Goal: Task Accomplishment & Management: Manage account settings

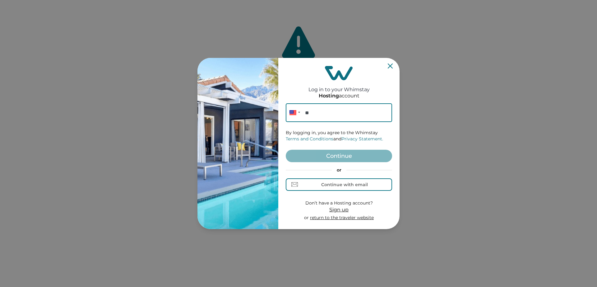
click at [327, 117] on input "**" at bounding box center [339, 112] width 106 height 19
paste input "**********"
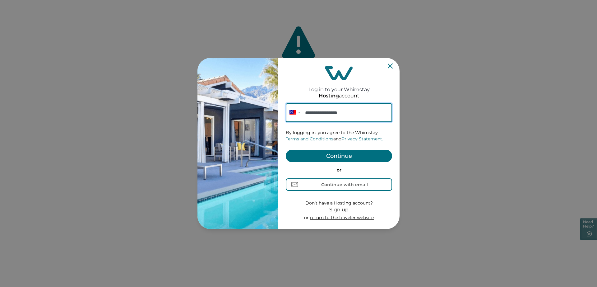
type input "**********"
click at [332, 159] on button "Continue" at bounding box center [339, 156] width 106 height 12
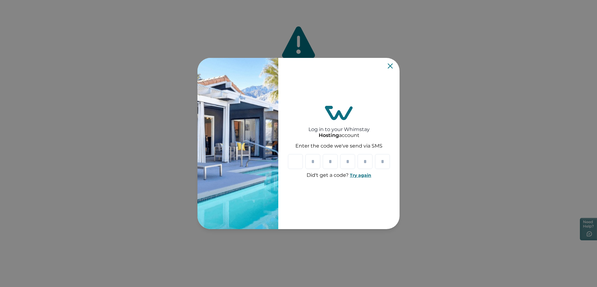
paste input "*"
type input "*"
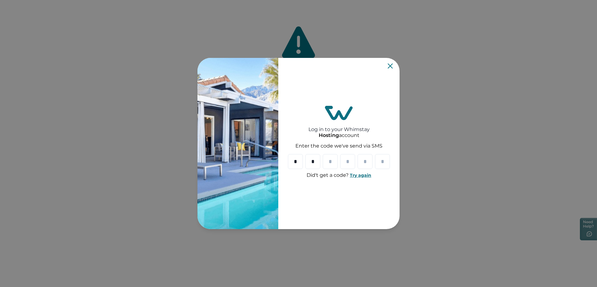
type input "*"
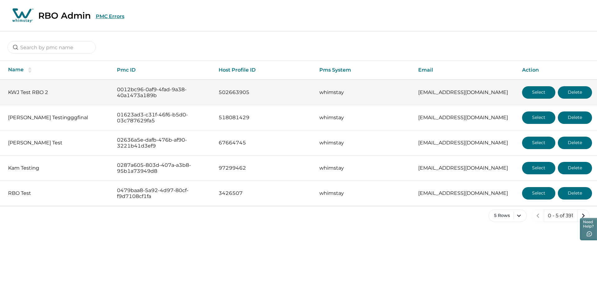
click at [39, 95] on p "KWJ Test RBO 2" at bounding box center [57, 92] width 99 height 6
click at [537, 94] on button "Select" at bounding box center [538, 92] width 33 height 12
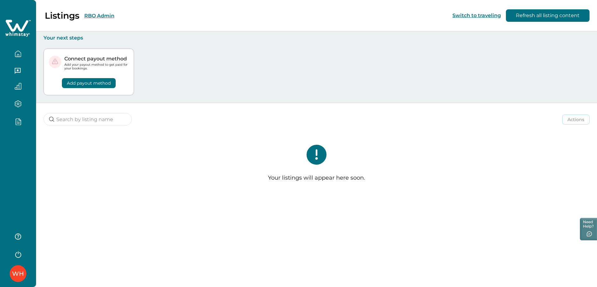
click at [95, 16] on button "RBO Admin" at bounding box center [99, 16] width 30 height 6
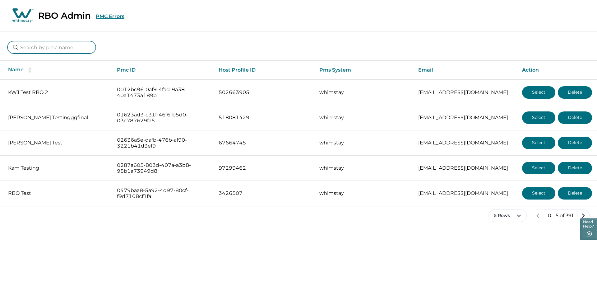
click at [57, 49] on input at bounding box center [51, 47] width 88 height 12
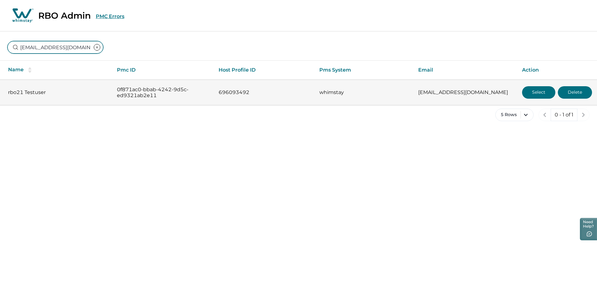
type input "rbo21@yopmail.com"
click at [533, 96] on button "Select" at bounding box center [538, 92] width 33 height 12
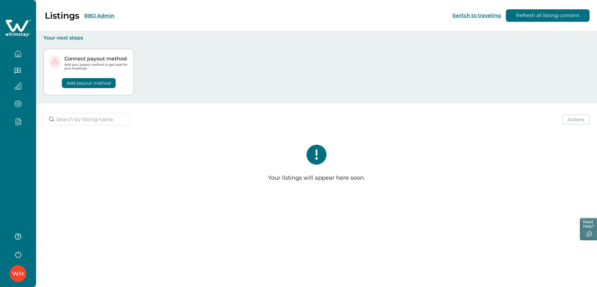
click at [100, 15] on button "RBO Admin" at bounding box center [99, 16] width 30 height 6
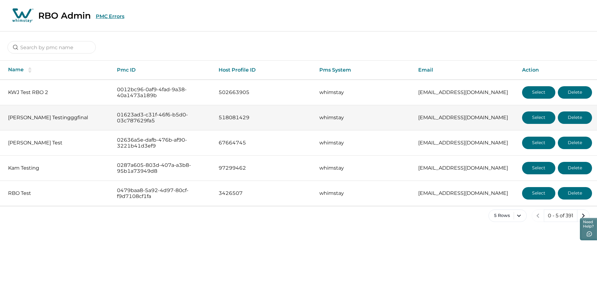
click at [19, 119] on p "Sam Testingggfinal" at bounding box center [57, 117] width 99 height 6
click at [542, 120] on button "Select" at bounding box center [538, 117] width 33 height 12
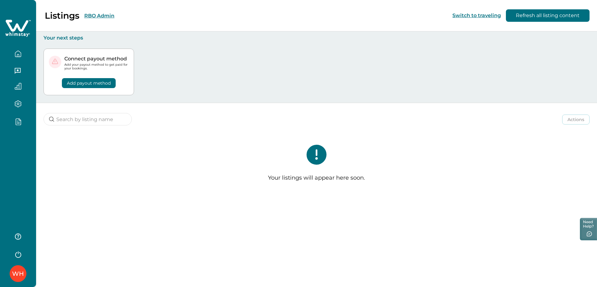
click at [98, 19] on div "Listings RBO Admin" at bounding box center [60, 15] width 107 height 11
click at [95, 13] on button "RBO Admin" at bounding box center [99, 16] width 30 height 6
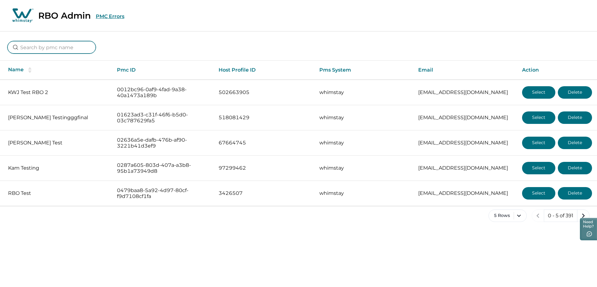
click at [69, 48] on input at bounding box center [51, 47] width 88 height 12
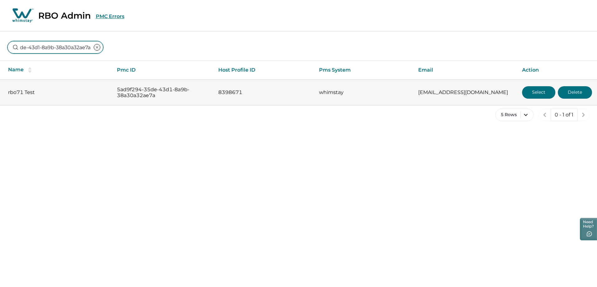
type input "5ad9f294-35de-43d1-8a9b-38a30a32ae7a"
click at [537, 93] on button "Select" at bounding box center [538, 92] width 33 height 12
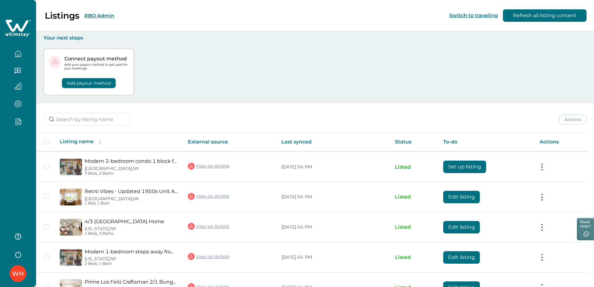
scroll to position [41, 0]
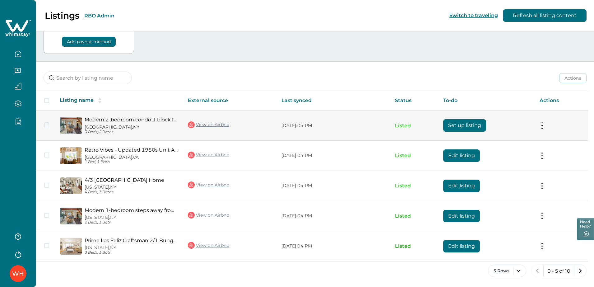
click at [464, 127] on button "Set up listing" at bounding box center [464, 125] width 43 height 12
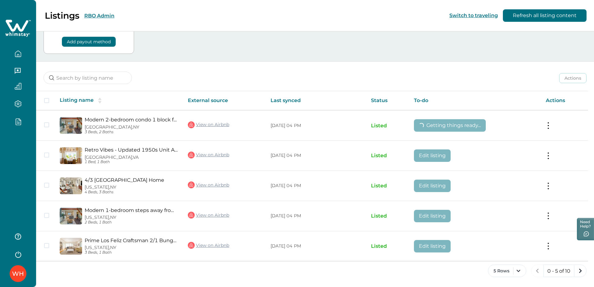
drag, startPoint x: 308, startPoint y: 76, endPoint x: 234, endPoint y: 77, distance: 74.0
click at [234, 77] on div "Actions Actions Publish listing Unlist listing" at bounding box center [315, 73] width 558 height 23
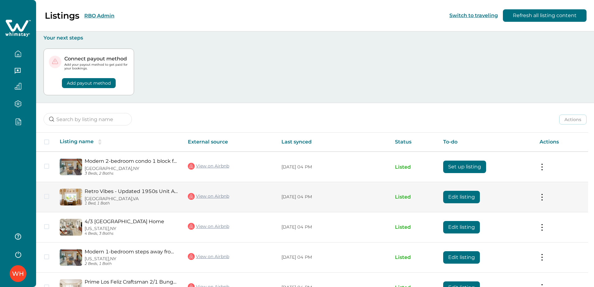
click at [470, 192] on button "Edit listing" at bounding box center [461, 197] width 37 height 12
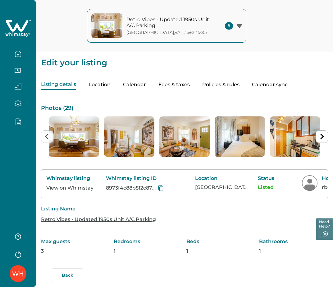
click at [220, 81] on button "Policies & rules" at bounding box center [220, 84] width 37 height 11
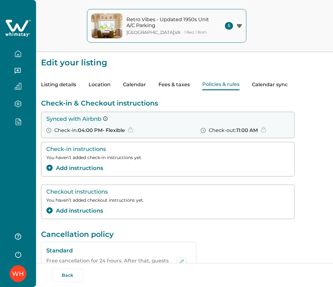
scroll to position [78, 0]
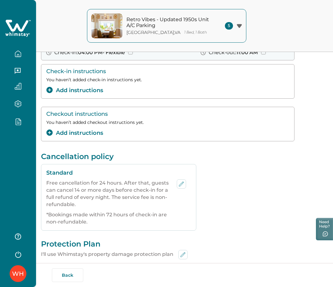
click at [77, 130] on button "Add instructions" at bounding box center [74, 133] width 57 height 8
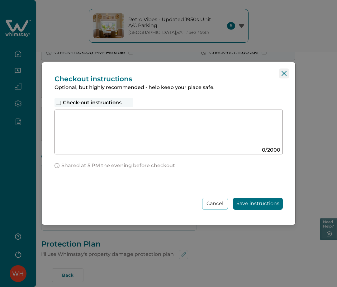
click at [284, 71] on icon "Close" at bounding box center [283, 73] width 5 height 5
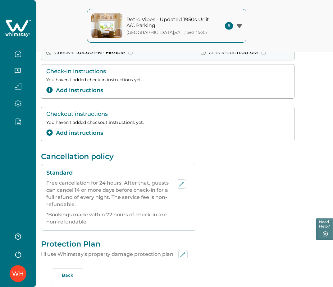
click at [82, 132] on button "Add instructions" at bounding box center [74, 133] width 57 height 8
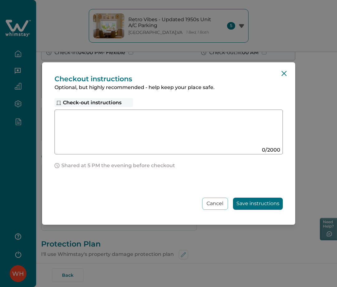
click at [101, 106] on div "Check-out instructions" at bounding box center [93, 102] width 78 height 9
click at [101, 105] on div "Check-out instructions" at bounding box center [93, 102] width 78 height 9
click at [100, 104] on div "Check-out instructions" at bounding box center [93, 102] width 78 height 9
click at [86, 103] on div "Check-out instructions" at bounding box center [93, 102] width 78 height 9
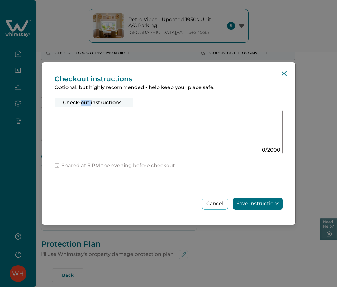
click at [86, 103] on div "Check-out instructions" at bounding box center [93, 102] width 78 height 9
click at [283, 73] on icon "Close" at bounding box center [283, 73] width 5 height 5
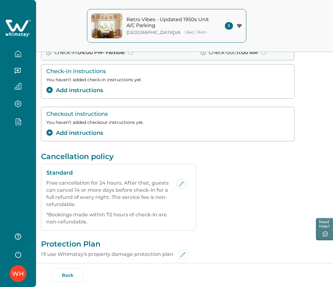
click at [79, 132] on button "Add instructions" at bounding box center [74, 133] width 57 height 8
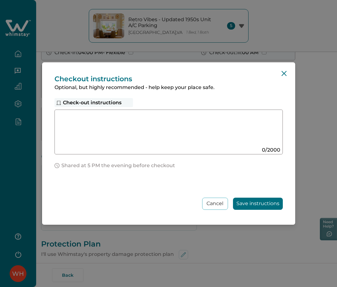
click at [93, 103] on div "Check-out instructions" at bounding box center [93, 102] width 78 height 9
click at [159, 130] on textarea at bounding box center [162, 129] width 209 height 33
click at [292, 72] on div "Checkout instructions Optional, but highly recommended - help keep your place s…" at bounding box center [168, 143] width 253 height 162
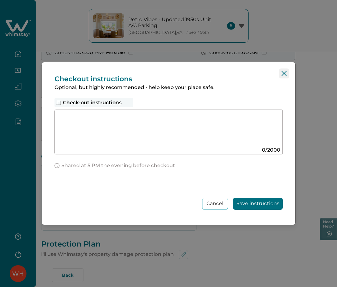
click at [283, 72] on icon "Close" at bounding box center [283, 73] width 5 height 5
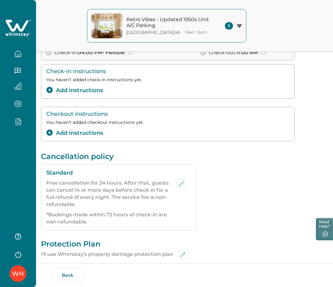
click at [95, 132] on button "Add instructions" at bounding box center [74, 133] width 57 height 8
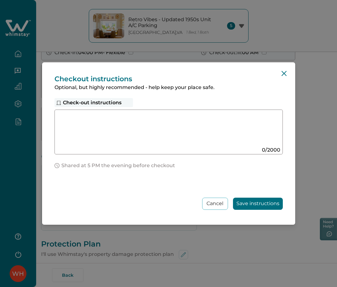
click at [99, 147] on div at bounding box center [168, 131] width 228 height 45
click at [80, 101] on div "Check-out instructions" at bounding box center [93, 102] width 78 height 9
click at [283, 71] on icon "Close" at bounding box center [283, 73] width 5 height 5
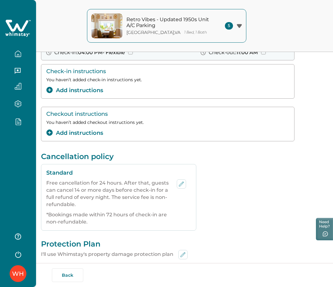
click at [74, 93] on button "Add instructions" at bounding box center [74, 90] width 57 height 8
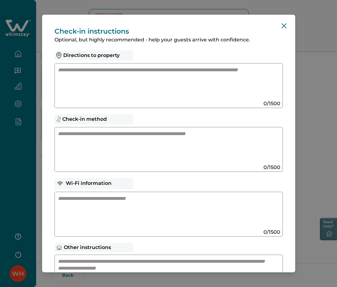
click at [121, 92] on textarea at bounding box center [162, 83] width 209 height 33
click at [281, 24] on icon "Close" at bounding box center [283, 25] width 5 height 5
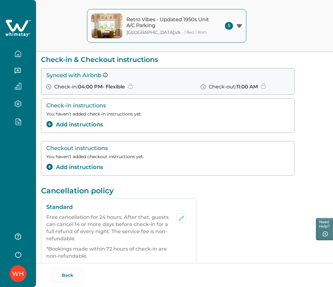
scroll to position [39, 0]
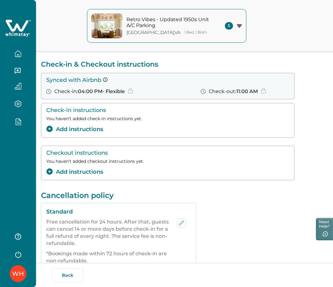
click at [77, 172] on button "Add instructions" at bounding box center [74, 172] width 57 height 8
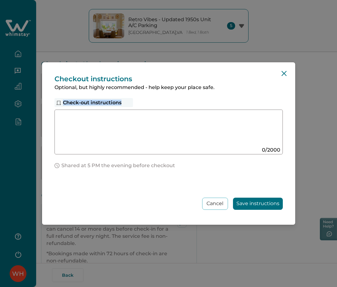
drag, startPoint x: 63, startPoint y: 103, endPoint x: 142, endPoint y: 104, distance: 79.0
click at [142, 104] on div "Check-out instructions 0 / 2000" at bounding box center [168, 126] width 228 height 56
click at [147, 103] on div "Check-out instructions 0 / 2000" at bounding box center [168, 126] width 228 height 56
click at [93, 102] on div "Check-out instructions" at bounding box center [93, 102] width 78 height 9
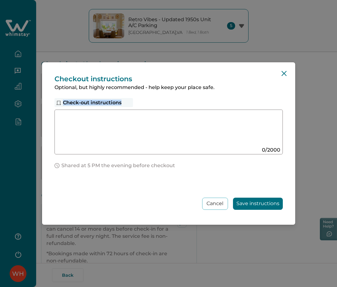
click at [93, 102] on div "Check-out instructions" at bounding box center [93, 102] width 78 height 9
click at [133, 101] on div "Check-out instructions" at bounding box center [93, 102] width 78 height 9
click at [288, 69] on button "Close" at bounding box center [284, 73] width 10 height 10
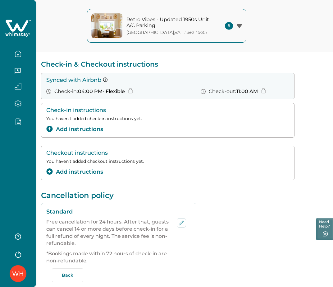
click at [91, 170] on button "Add instructions" at bounding box center [74, 172] width 57 height 8
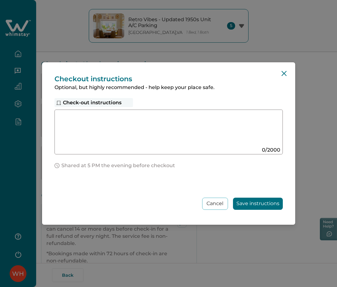
click at [120, 103] on div "Check-out instructions" at bounding box center [93, 102] width 78 height 9
click at [107, 103] on div "Check-out instructions" at bounding box center [93, 102] width 78 height 9
click at [129, 145] on textarea at bounding box center [162, 129] width 209 height 33
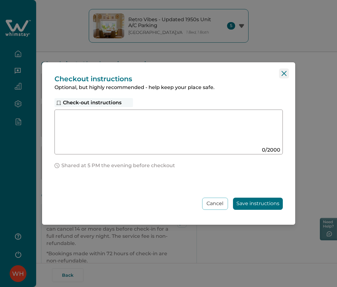
click at [284, 70] on button "Close" at bounding box center [284, 73] width 10 height 10
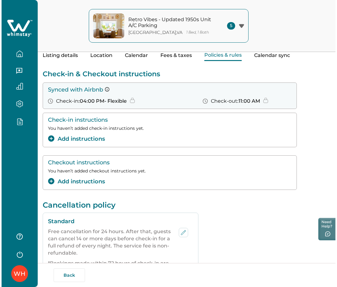
scroll to position [29, 0]
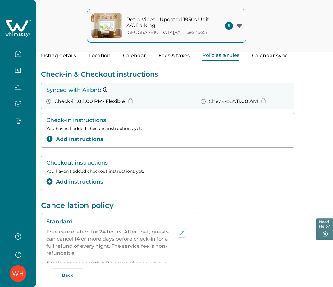
click at [62, 183] on button "Add instructions" at bounding box center [74, 182] width 57 height 8
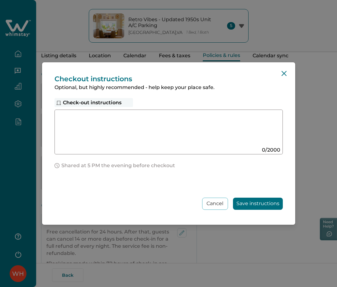
click at [109, 143] on textarea at bounding box center [162, 129] width 209 height 33
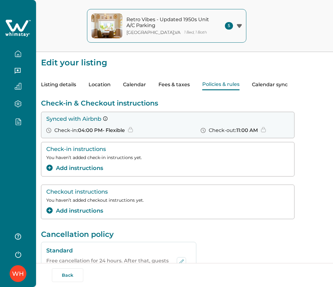
scroll to position [30, 0]
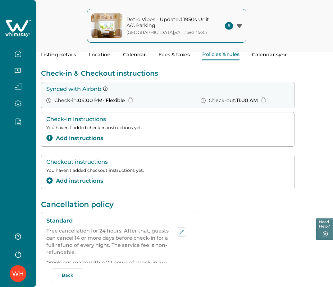
click at [88, 182] on button "Add instructions" at bounding box center [74, 181] width 57 height 8
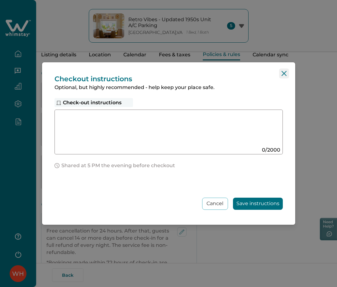
click at [285, 73] on icon "Close" at bounding box center [283, 73] width 5 height 5
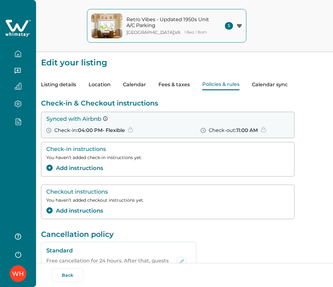
scroll to position [78, 0]
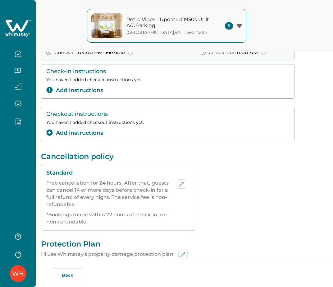
click at [306, 99] on div "Check-in instructions You haven’t added check-in instructions yet. Add instruct…" at bounding box center [184, 81] width 287 height 35
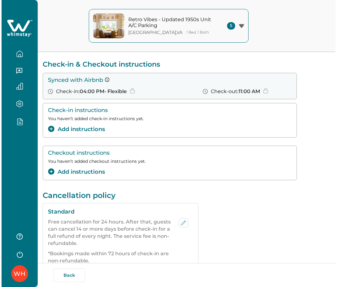
scroll to position [0, 0]
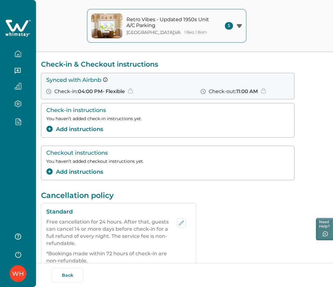
click at [75, 172] on button "Add instructions" at bounding box center [74, 172] width 57 height 8
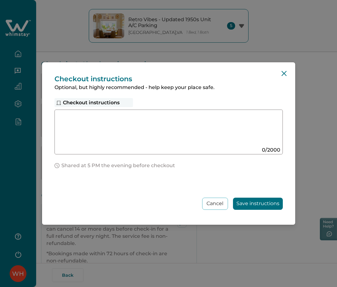
click at [114, 129] on textarea at bounding box center [162, 129] width 209 height 33
click at [155, 104] on div "Checkout instructions 0 / 2000" at bounding box center [168, 126] width 228 height 56
drag, startPoint x: 64, startPoint y: 104, endPoint x: 122, endPoint y: 102, distance: 57.9
click at [122, 102] on div "Checkout instructions" at bounding box center [93, 102] width 78 height 9
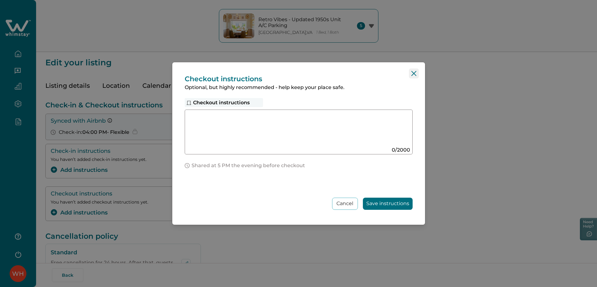
click at [336, 73] on button "Close" at bounding box center [414, 73] width 10 height 10
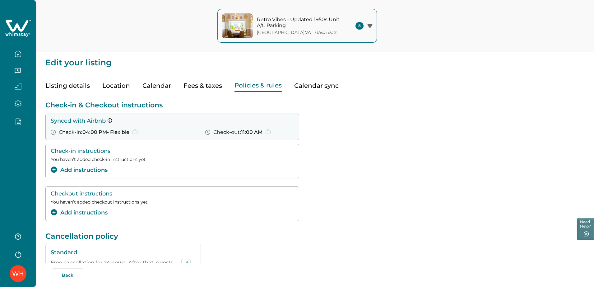
click at [22, 33] on icon at bounding box center [18, 28] width 26 height 19
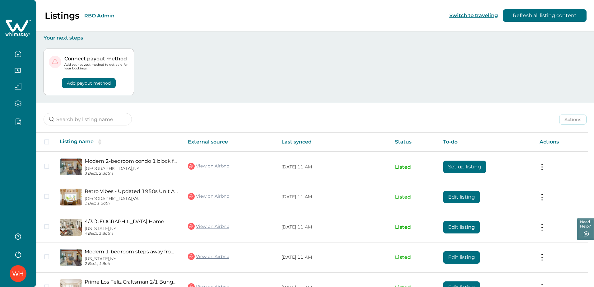
click at [108, 16] on button "RBO Admin" at bounding box center [99, 16] width 30 height 6
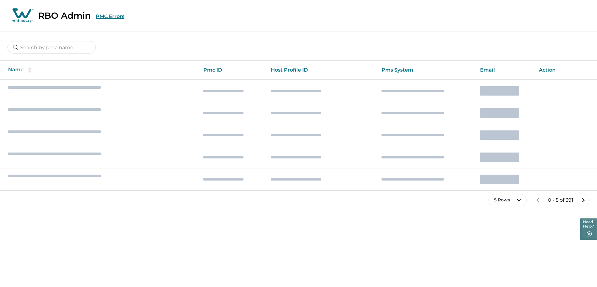
click at [111, 17] on button "PMC Errors" at bounding box center [110, 16] width 29 height 6
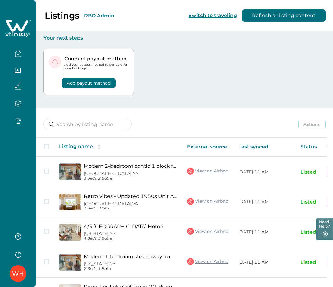
click at [101, 16] on button "RBO Admin" at bounding box center [99, 16] width 30 height 6
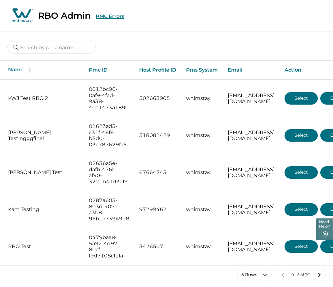
click at [274, 32] on div at bounding box center [166, 42] width 333 height 23
click at [223, 38] on div at bounding box center [166, 42] width 333 height 23
click at [115, 15] on button "PMC Errors" at bounding box center [110, 16] width 29 height 6
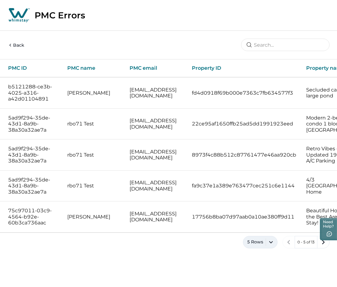
click at [250, 240] on button "5 Rows" at bounding box center [260, 242] width 35 height 12
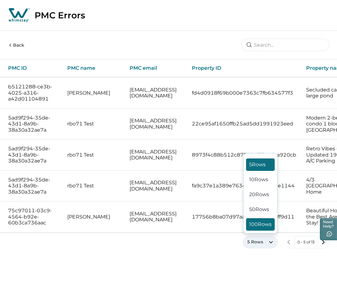
click at [265, 227] on button "100 Rows" at bounding box center [260, 224] width 29 height 12
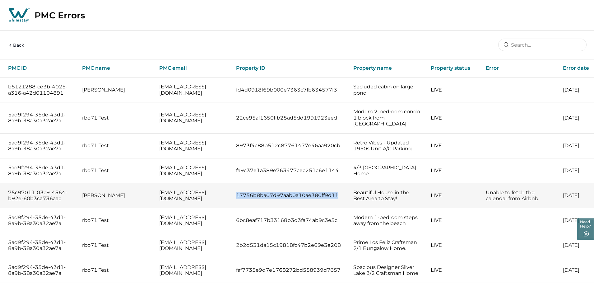
drag, startPoint x: 239, startPoint y: 194, endPoint x: 342, endPoint y: 195, distance: 103.6
click at [336, 195] on p "17756b8ba07d97aab0a10ae380ff9d11" at bounding box center [289, 195] width 107 height 6
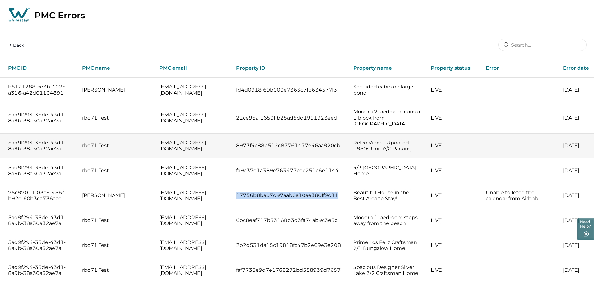
copy p "17756b8ba07d97aab0a10ae380ff9d11"
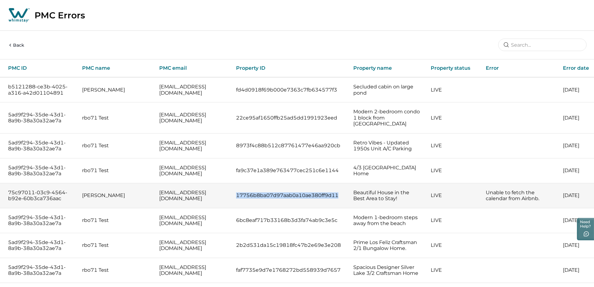
click at [319, 198] on p "17756b8ba07d97aab0a10ae380ff9d11" at bounding box center [289, 195] width 107 height 6
click at [312, 193] on p "17756b8ba07d97aab0a10ae380ff9d11" at bounding box center [289, 195] width 107 height 6
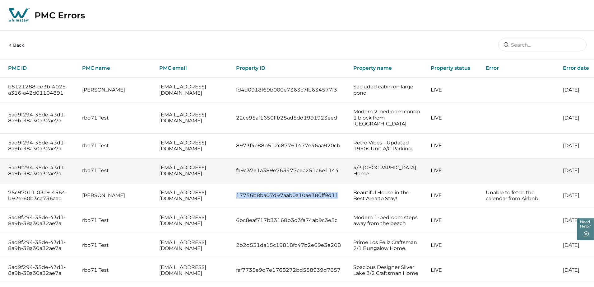
copy p "17756b8ba07d97aab0a10ae380ff9d11"
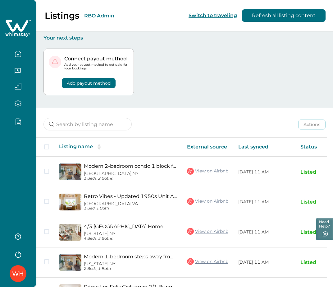
click at [102, 16] on button "RBO Admin" at bounding box center [99, 16] width 30 height 6
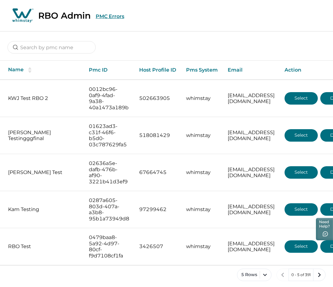
click at [111, 15] on button "PMC Errors" at bounding box center [110, 16] width 29 height 6
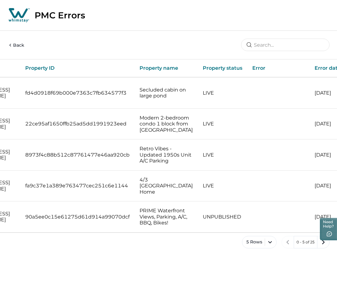
scroll to position [0, 181]
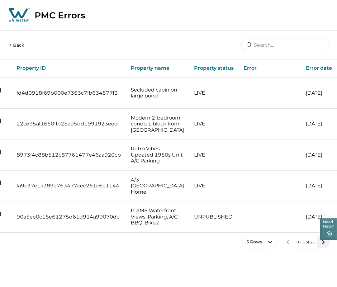
click at [321, 244] on icon "next page" at bounding box center [323, 242] width 9 height 9
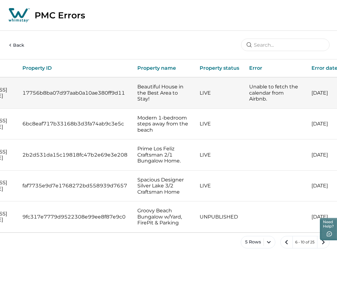
scroll to position [0, 169]
drag, startPoint x: 162, startPoint y: 100, endPoint x: 140, endPoint y: 84, distance: 28.1
click at [140, 84] on p "Beautiful House in the Best Area to Stay!" at bounding box center [163, 93] width 52 height 18
copy p "Beautiful House in the Best Area to Stay!"
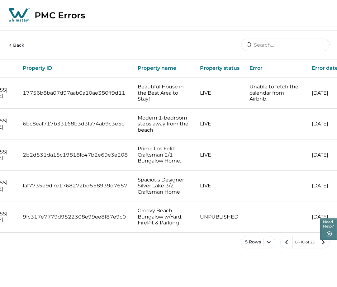
click at [207, 42] on div "Back" at bounding box center [168, 45] width 337 height 28
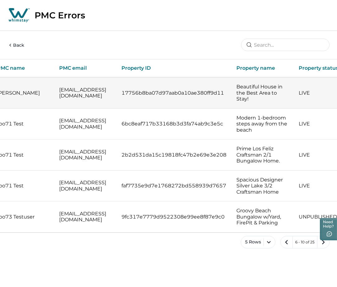
scroll to position [0, 68]
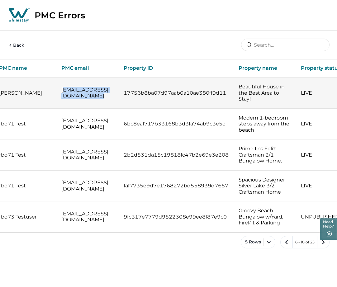
drag, startPoint x: 112, startPoint y: 96, endPoint x: 88, endPoint y: 89, distance: 24.8
click at [64, 90] on p "[EMAIL_ADDRESS][DOMAIN_NAME]" at bounding box center [87, 93] width 52 height 12
click at [61, 91] on td "[EMAIL_ADDRESS][DOMAIN_NAME]" at bounding box center [87, 92] width 62 height 31
copy p "[EMAIL_ADDRESS][DOMAIN_NAME]"
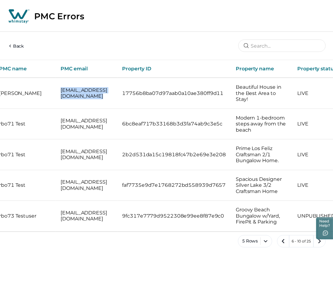
scroll to position [0, 0]
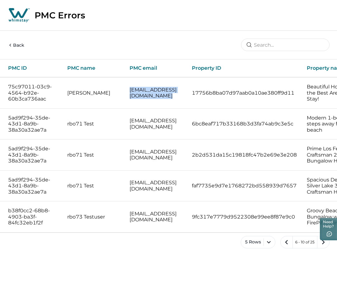
click at [19, 45] on button "Back" at bounding box center [15, 45] width 17 height 7
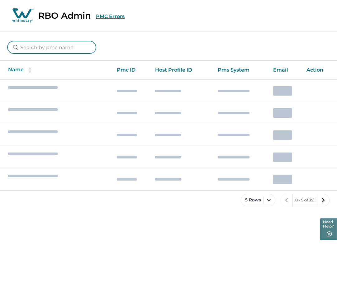
click at [58, 50] on input at bounding box center [51, 47] width 88 height 12
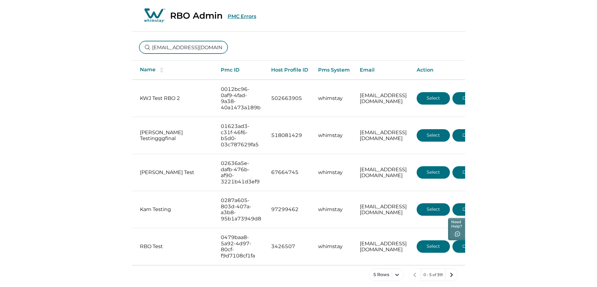
scroll to position [0, 18]
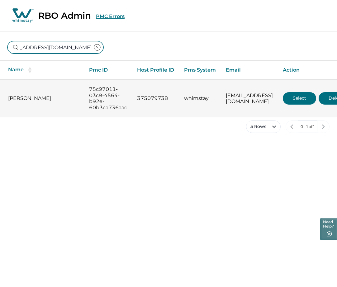
type input "[EMAIL_ADDRESS][DOMAIN_NAME]"
click at [290, 95] on button "Select" at bounding box center [298, 98] width 33 height 12
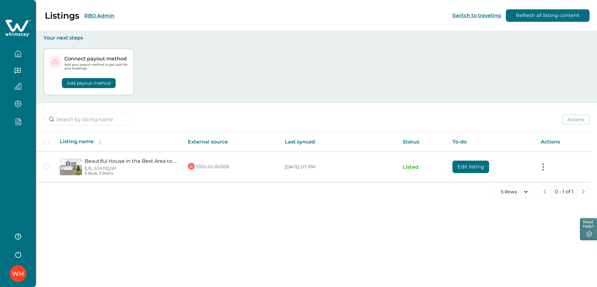
click at [90, 14] on button "RBO Admin" at bounding box center [99, 16] width 30 height 6
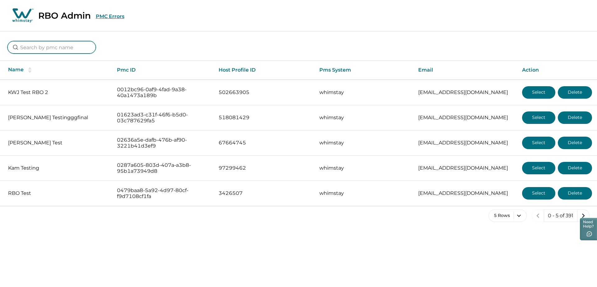
click at [63, 49] on input at bounding box center [51, 47] width 88 height 12
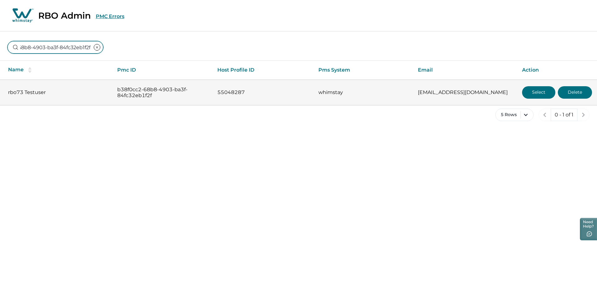
type input "b38f0cc2-68b8-4903-ba3f-84fc32eb1f2f"
click at [336, 92] on button "Select" at bounding box center [538, 92] width 33 height 12
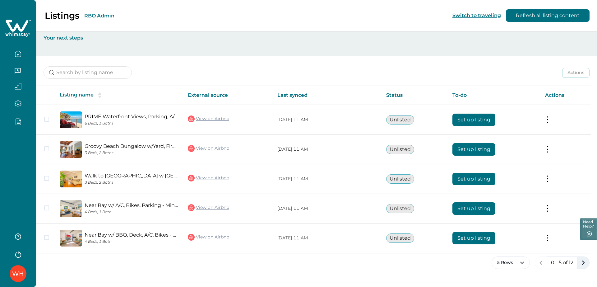
click at [336, 262] on icon "next page" at bounding box center [583, 262] width 3 height 4
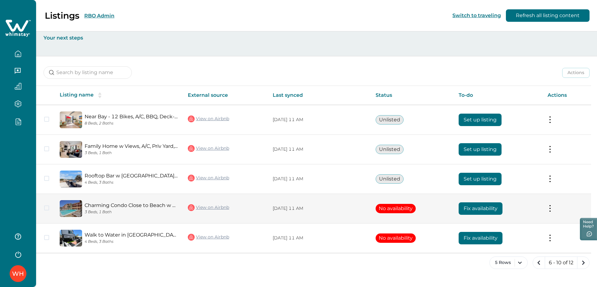
click at [134, 209] on div "Charming Condo Close to Beach w Parking & Pool 3 Beds, 1 Bath" at bounding box center [130, 208] width 96 height 12
click at [289, 207] on p "[DATE] 11 AM" at bounding box center [319, 208] width 93 height 6
click at [106, 203] on link "Charming Condo Close to Beach w Parking & Pool" at bounding box center [131, 205] width 93 height 6
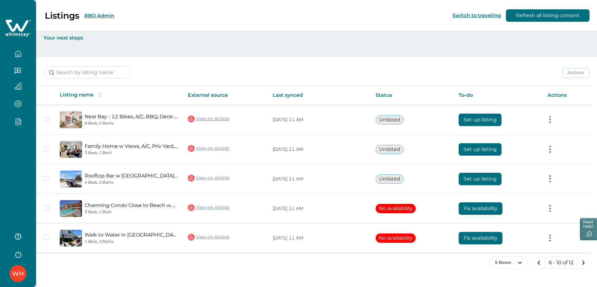
click at [109, 15] on button "RBO Admin" at bounding box center [99, 16] width 30 height 6
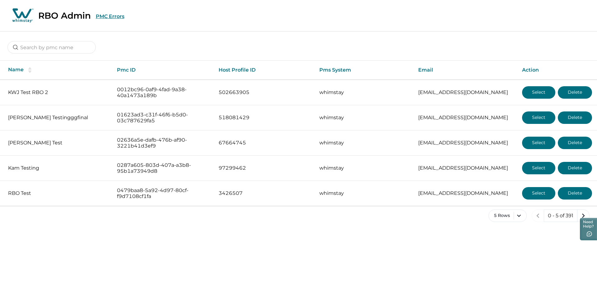
click at [110, 15] on button "PMC Errors" at bounding box center [110, 16] width 29 height 6
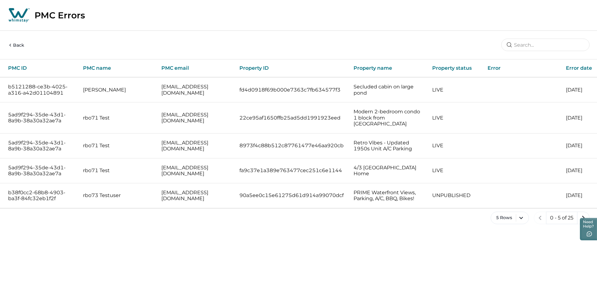
click at [20, 45] on button "Back" at bounding box center [15, 45] width 17 height 7
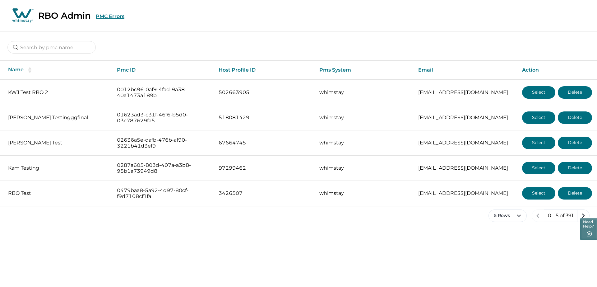
click at [109, 18] on button "PMC Errors" at bounding box center [110, 16] width 29 height 6
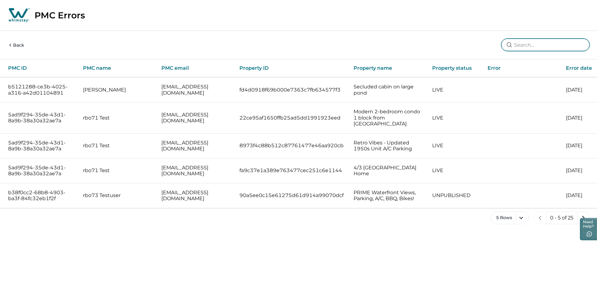
click at [336, 45] on input at bounding box center [545, 45] width 88 height 12
type input "whimstayFullCalendarUpdatedDate"
type input "ae75dd427f83cae3329752ecb31c62bb"
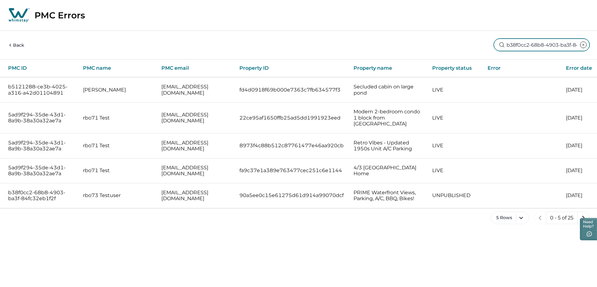
scroll to position [0, 34]
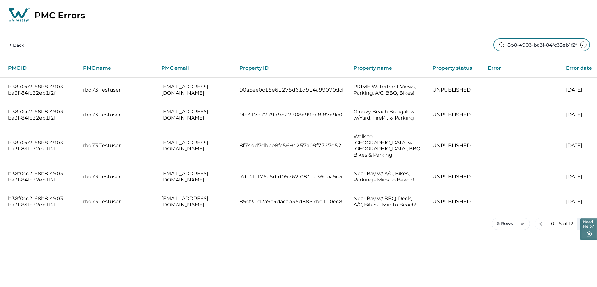
type input "b38f0cc2-68b8-4903-ba3f-84fc32eb1f2f"
click at [336, 219] on icon "next page" at bounding box center [583, 223] width 9 height 9
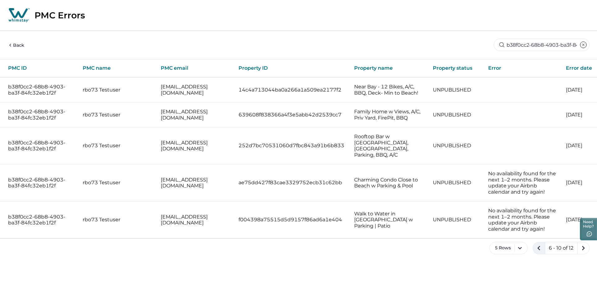
click at [336, 244] on icon "previous page" at bounding box center [539, 248] width 9 height 9
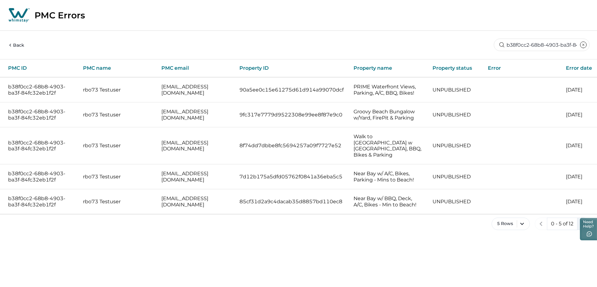
click at [336, 219] on icon "next page" at bounding box center [583, 223] width 9 height 9
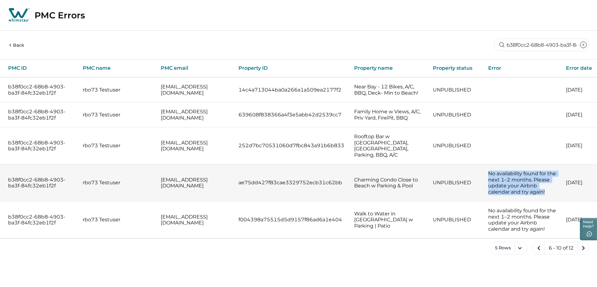
drag, startPoint x: 485, startPoint y: 161, endPoint x: 543, endPoint y: 180, distance: 61.4
click at [336, 180] on p "No availability found for the next 1–2 months. Please update your Airbnb calend…" at bounding box center [522, 182] width 68 height 24
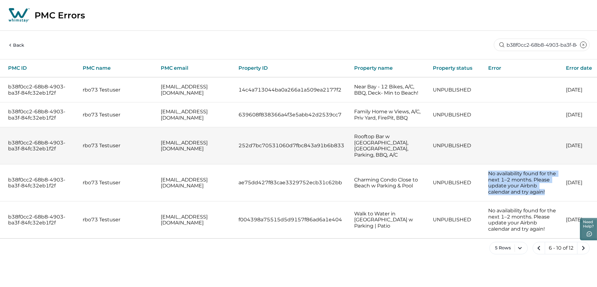
copy p "No availability found for the next 1–2 months. Please update your Airbnb calend…"
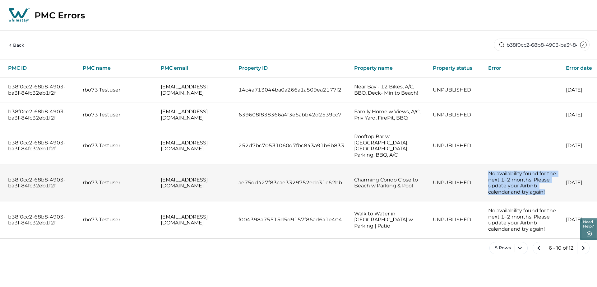
click at [336, 170] on p "No availability found for the next 1–2 months. Please update your Airbnb calend…" at bounding box center [522, 182] width 68 height 24
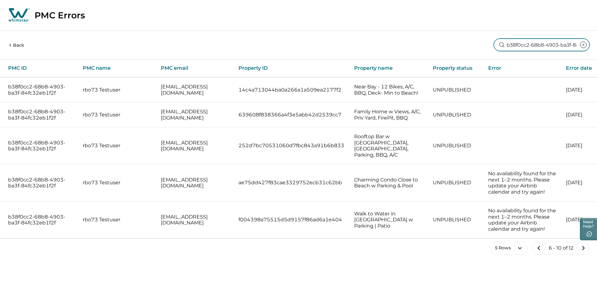
click at [336, 47] on input "b38f0cc2-68b8-4903-ba3f-84fc32eb1f2f" at bounding box center [542, 45] width 96 height 12
click at [18, 44] on button "Back" at bounding box center [15, 45] width 17 height 7
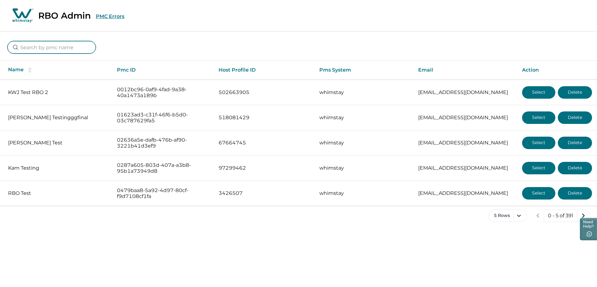
click at [60, 49] on input at bounding box center [51, 47] width 88 height 12
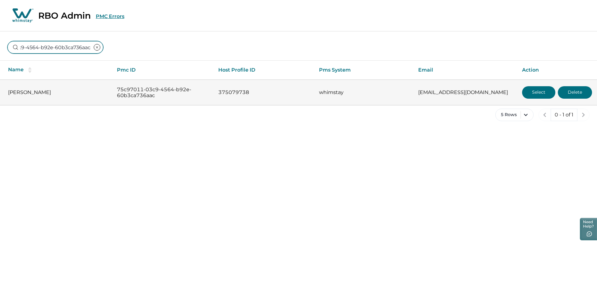
type input "75c97011-03c9-4564-b92e-60b3ca736aac"
click at [336, 95] on button "Select" at bounding box center [538, 92] width 33 height 12
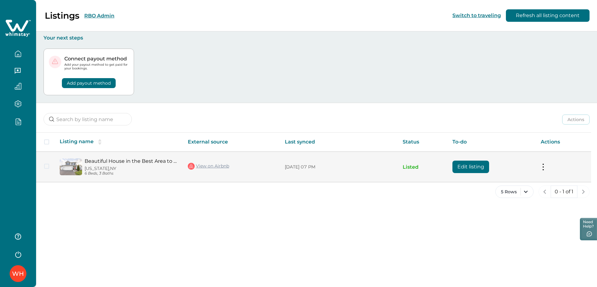
click at [336, 167] on button "Edit listing" at bounding box center [471, 167] width 37 height 12
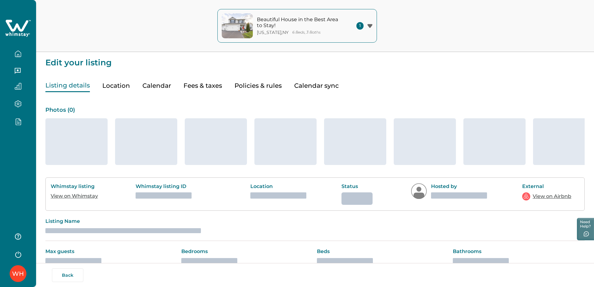
click at [261, 84] on button "Policies & rules" at bounding box center [258, 85] width 47 height 13
click at [245, 84] on button "Policies & rules" at bounding box center [258, 85] width 47 height 13
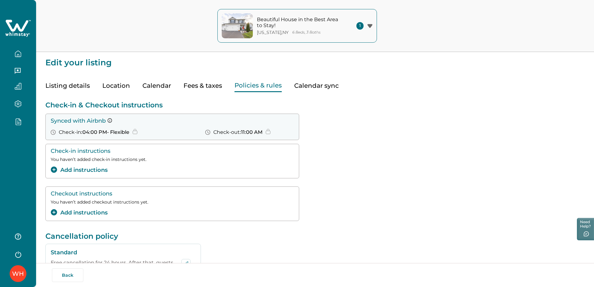
click at [92, 213] on button "Add instructions" at bounding box center [79, 212] width 57 height 8
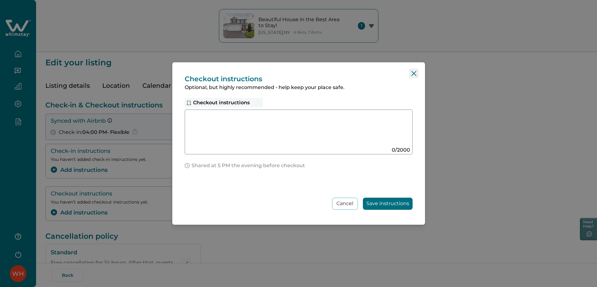
click at [336, 76] on button "Close" at bounding box center [414, 73] width 10 height 10
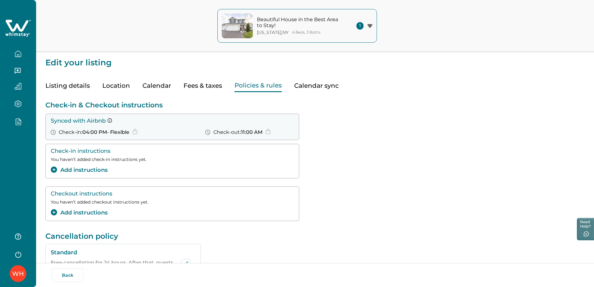
click at [23, 28] on icon at bounding box center [17, 26] width 23 height 12
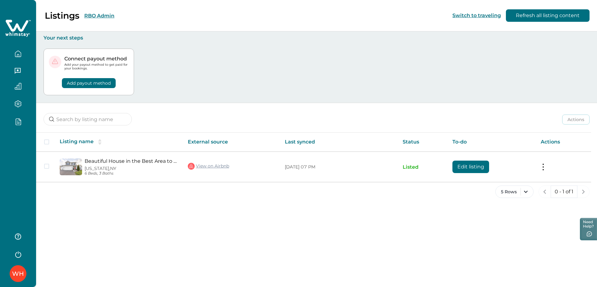
click at [114, 13] on button "RBO Admin" at bounding box center [99, 16] width 30 height 6
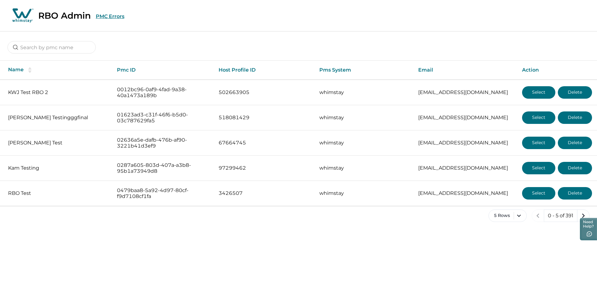
click at [110, 17] on button "PMC Errors" at bounding box center [110, 16] width 29 height 6
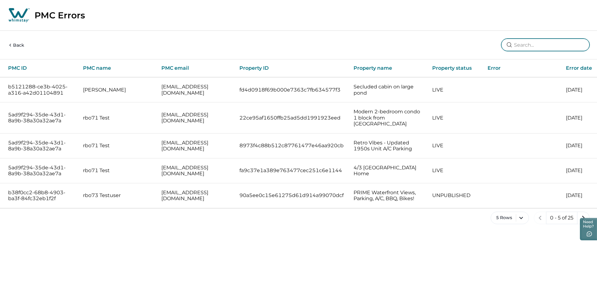
click at [336, 45] on input at bounding box center [545, 45] width 88 height 12
type input "whimstayIcalUpdatedDate"
click at [336, 40] on input at bounding box center [545, 45] width 88 height 12
type input "No availability found for the next 1–2 months. Please update your Ai"
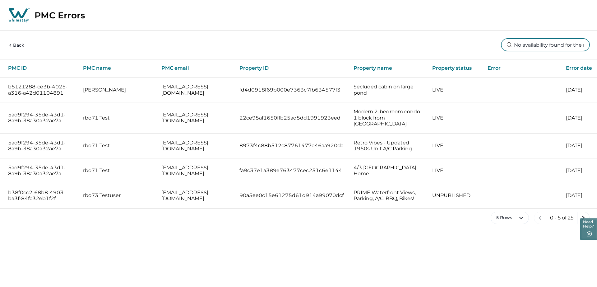
scroll to position [0, 104]
click at [336, 47] on input at bounding box center [545, 45] width 88 height 12
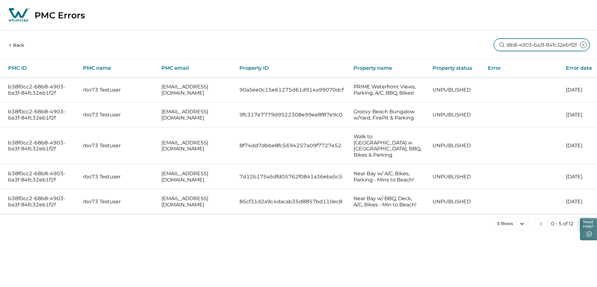
type input "b38f0cc2-68b8-4903-ba3f-84fc32eb1f2f"
click at [336, 219] on icon "next page" at bounding box center [583, 223] width 9 height 9
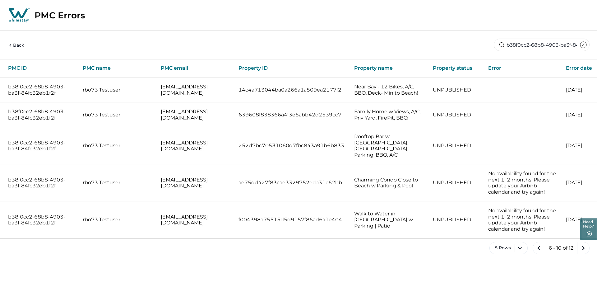
click at [336, 38] on div "Back b38f0cc2-68b8-4903-ba3f-84fc32eb1f2f" at bounding box center [298, 45] width 597 height 28
